Goal: Find specific page/section: Find specific page/section

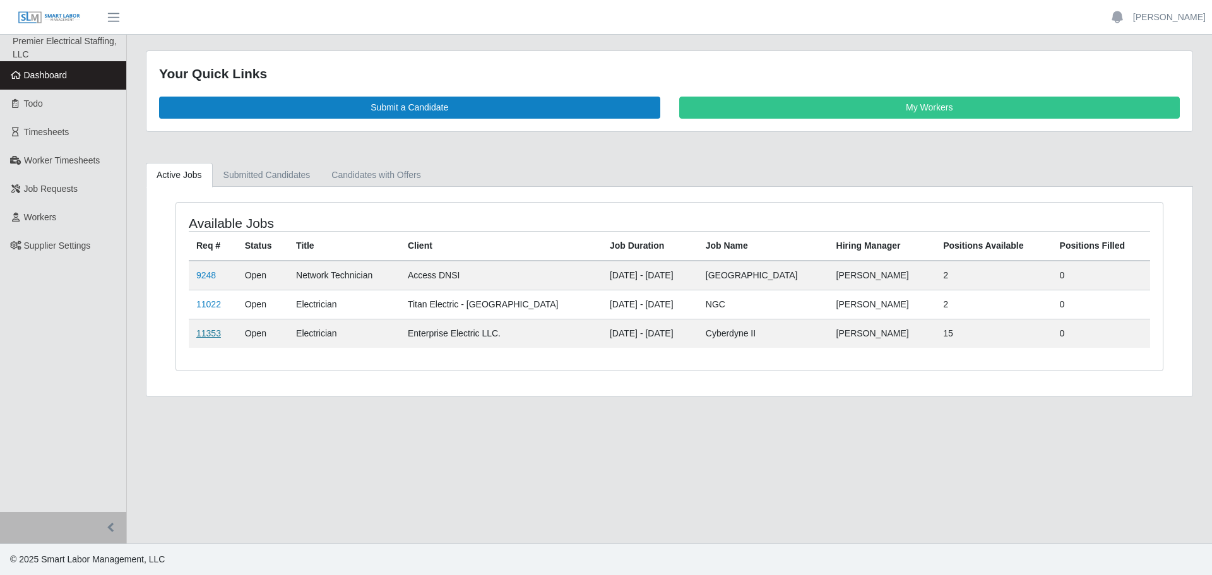
click at [215, 334] on link "11353" at bounding box center [208, 333] width 25 height 10
click at [216, 334] on link "11353" at bounding box center [208, 333] width 25 height 10
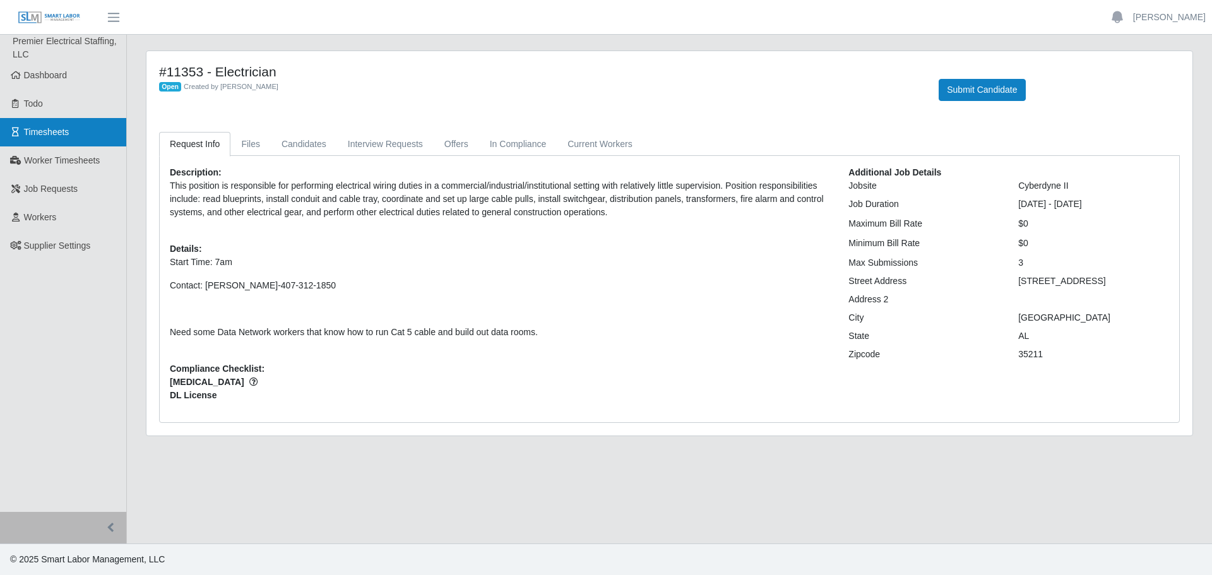
click at [66, 131] on span "Timesheets" at bounding box center [46, 132] width 45 height 10
